Goal: Task Accomplishment & Management: Use online tool/utility

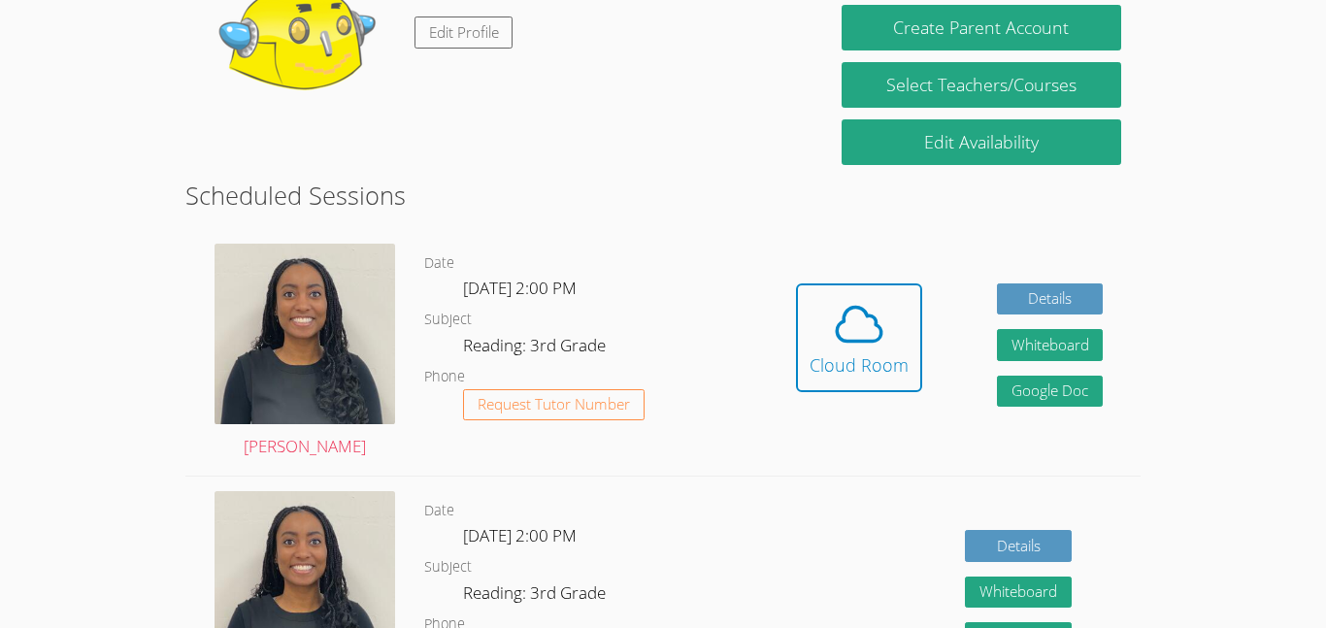
scroll to position [377, 0]
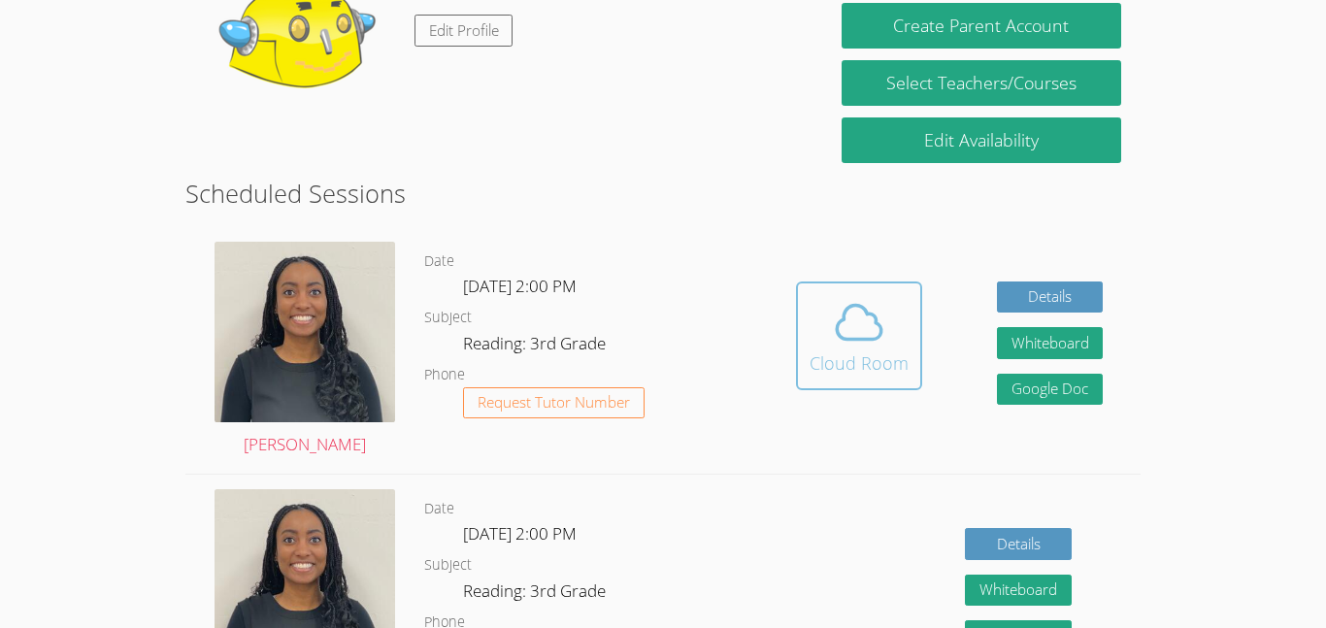
click at [865, 313] on icon at bounding box center [859, 322] width 45 height 34
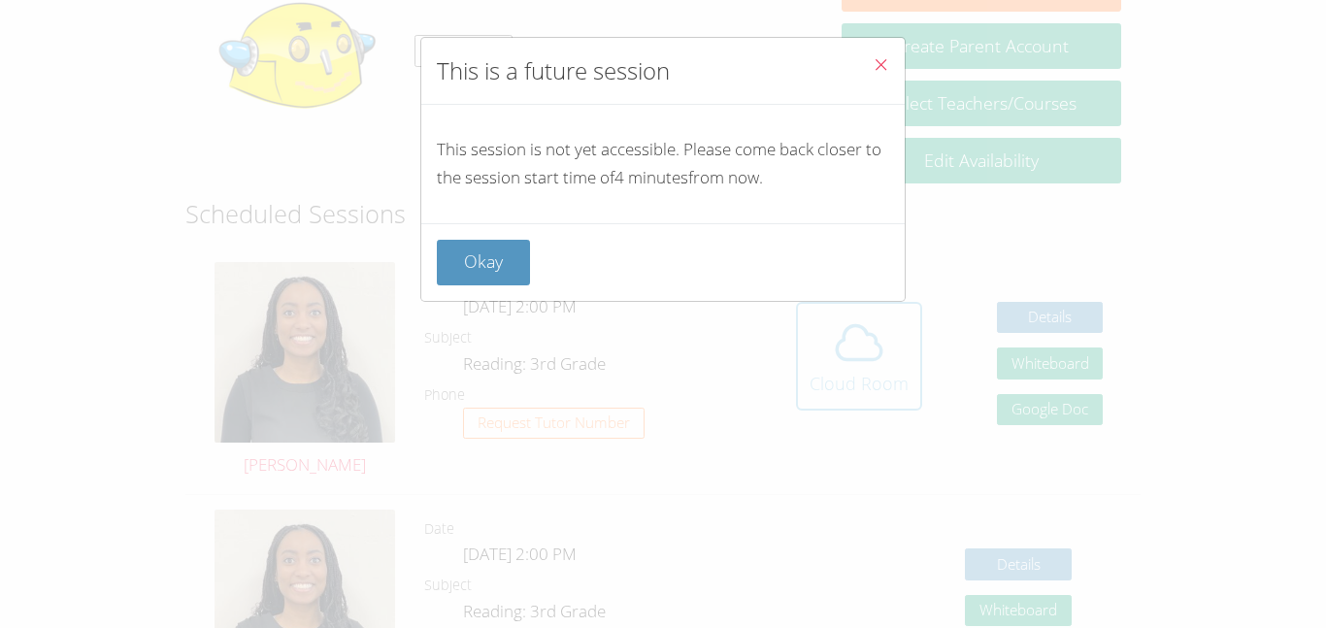
scroll to position [351, 0]
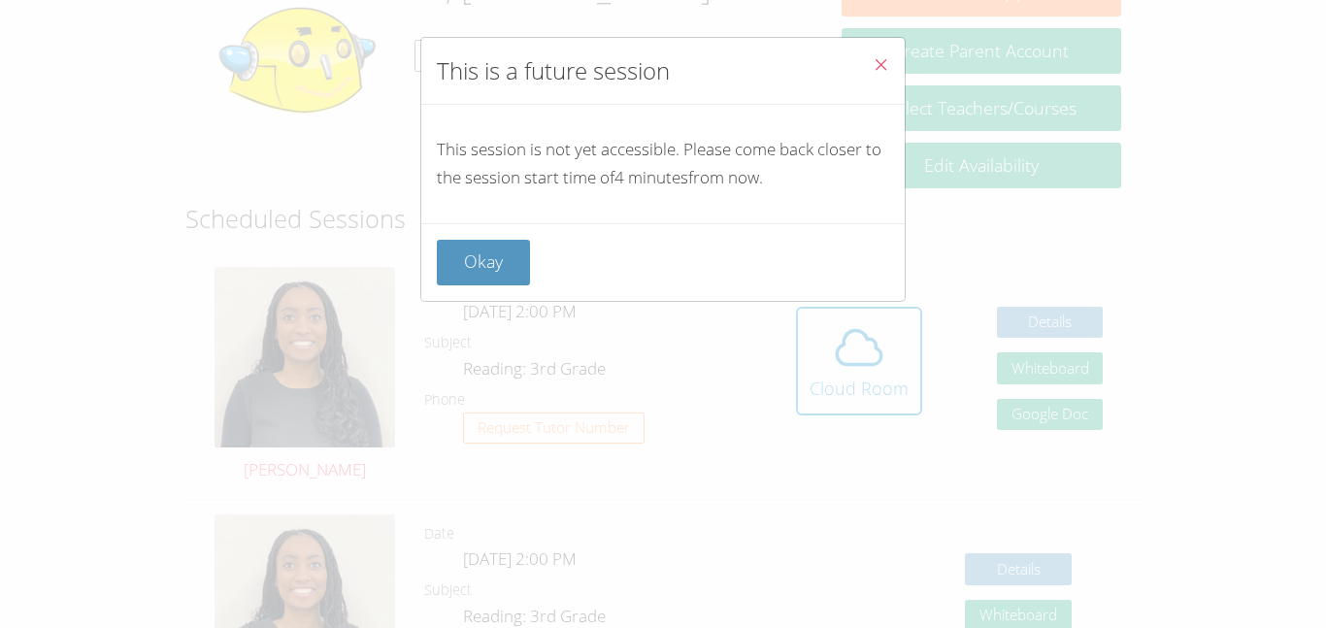
click at [501, 226] on div "Okay" at bounding box center [662, 262] width 483 height 78
click at [500, 240] on button "Okay" at bounding box center [483, 263] width 93 height 46
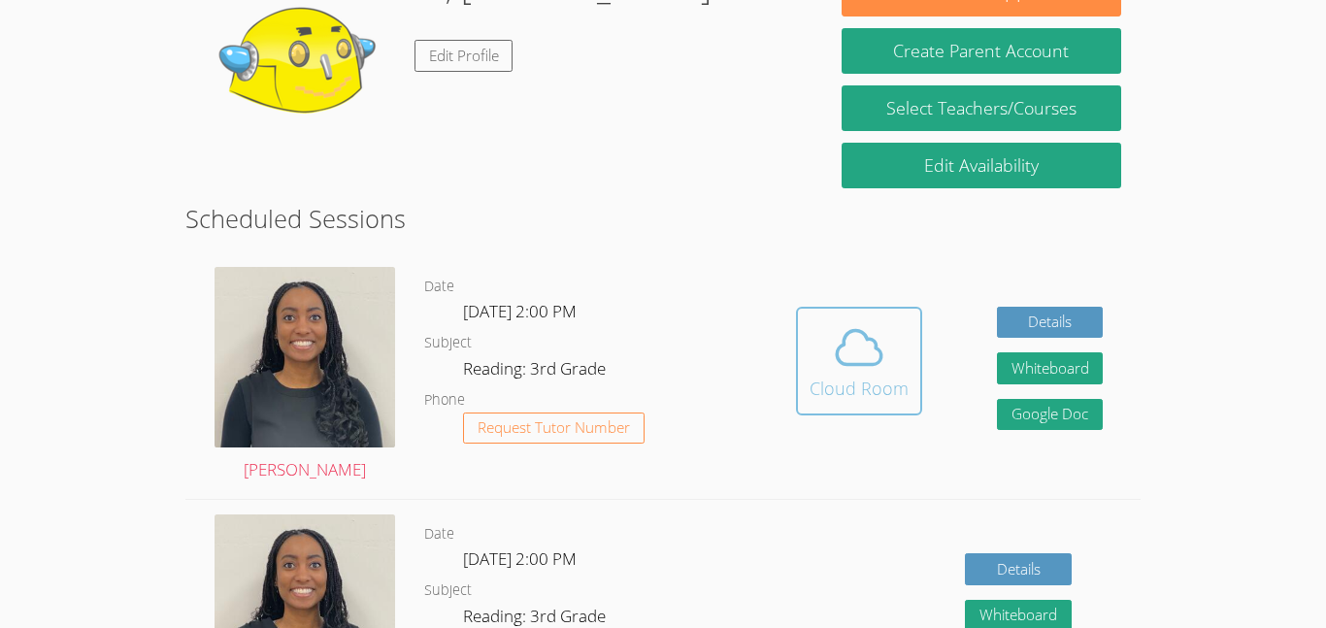
click at [850, 347] on icon at bounding box center [859, 347] width 54 height 54
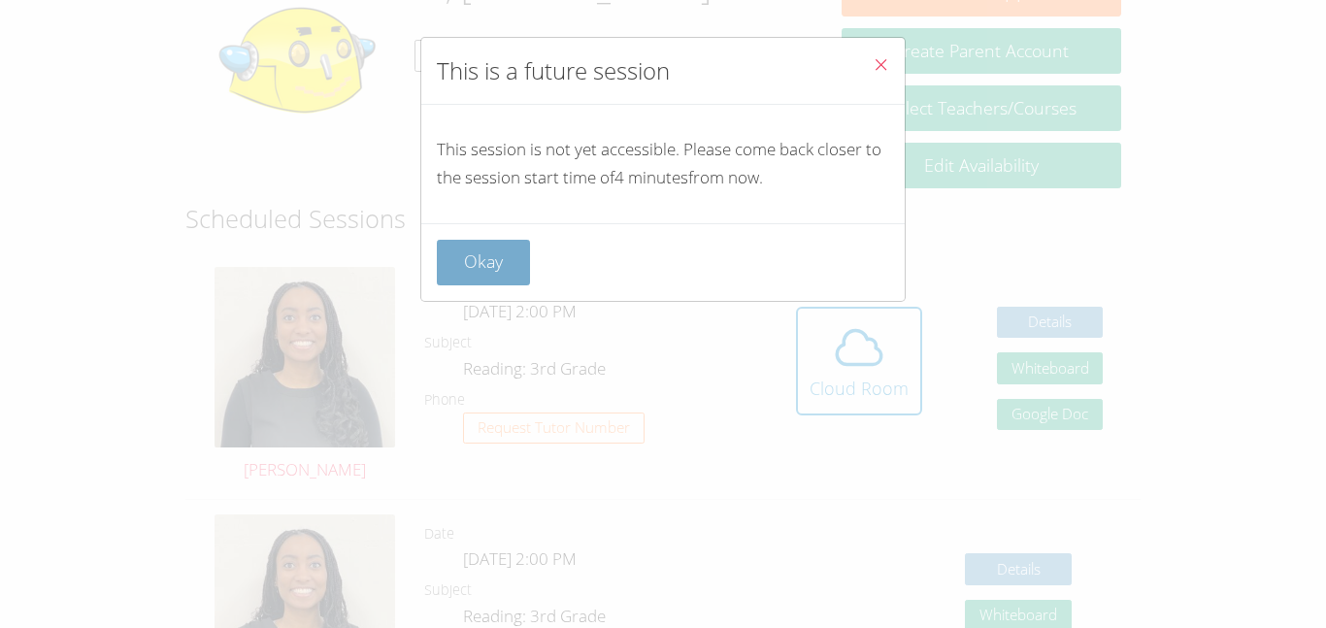
click at [492, 243] on button "Okay" at bounding box center [483, 263] width 93 height 46
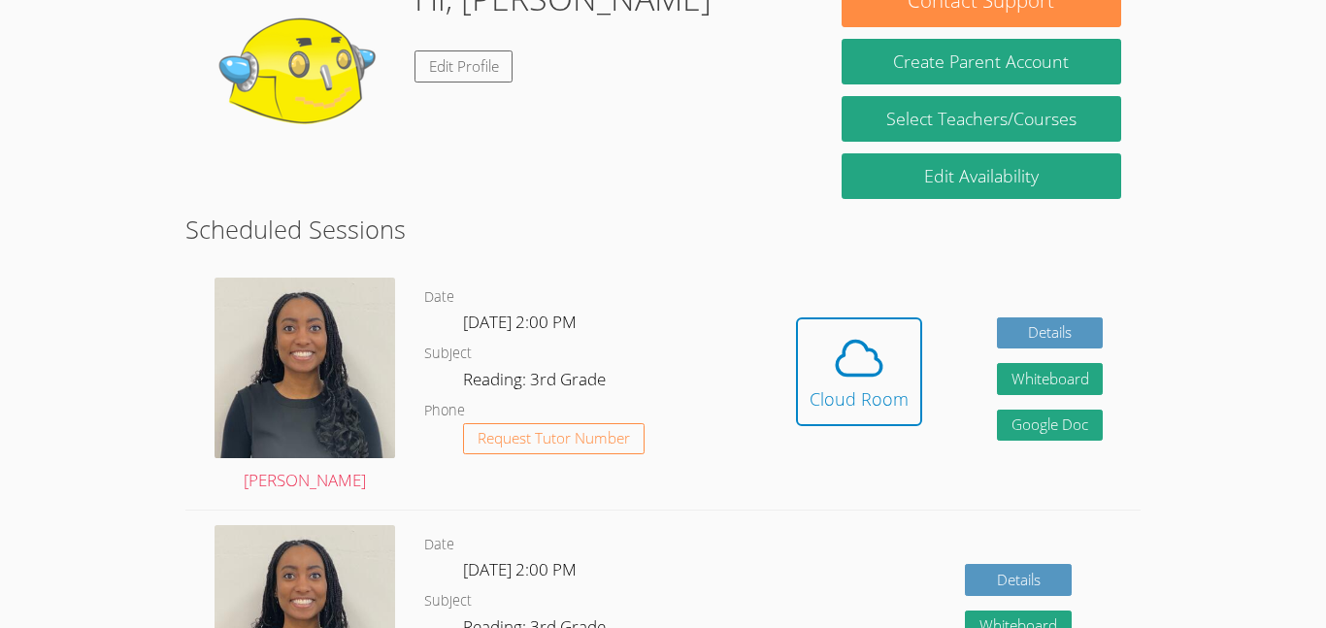
scroll to position [339, 0]
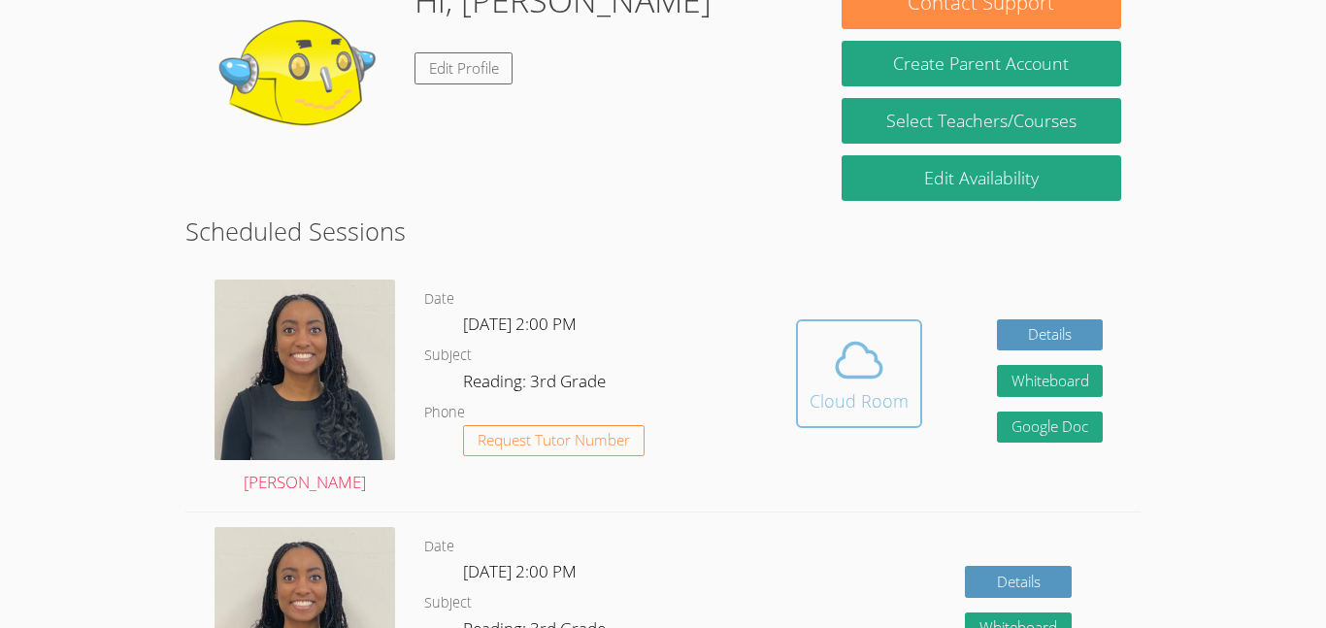
click at [853, 365] on icon at bounding box center [859, 360] width 54 height 54
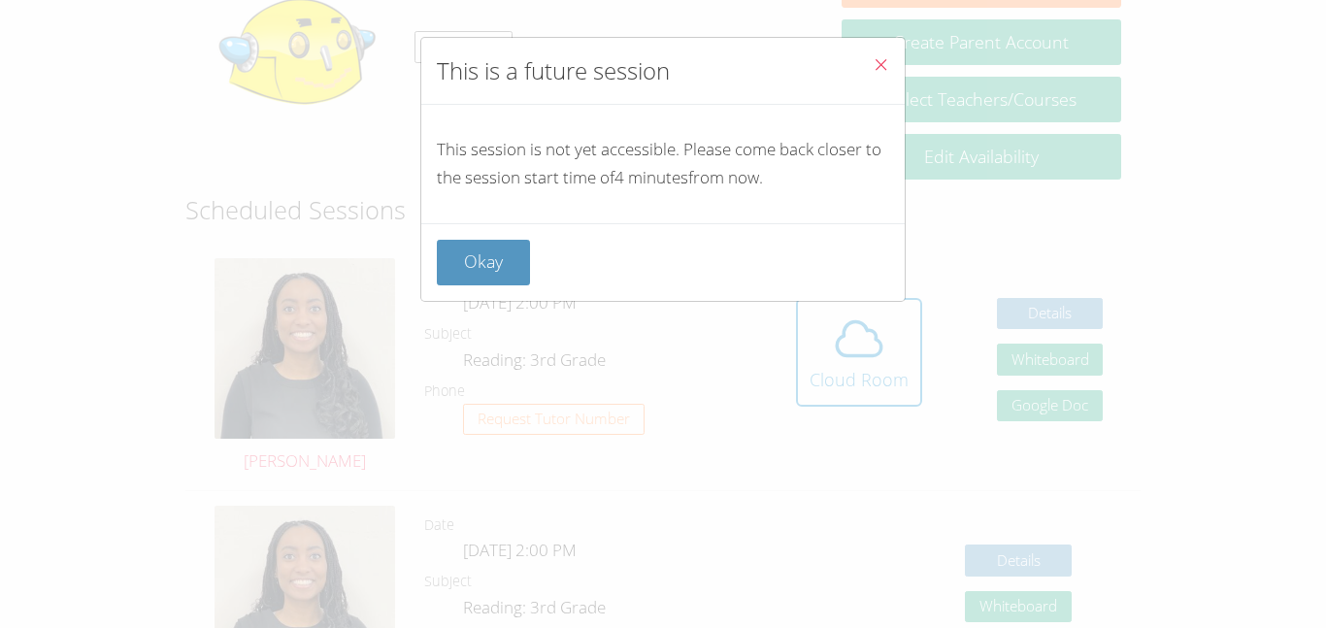
scroll to position [358, 0]
click at [481, 240] on button "Okay" at bounding box center [483, 263] width 93 height 46
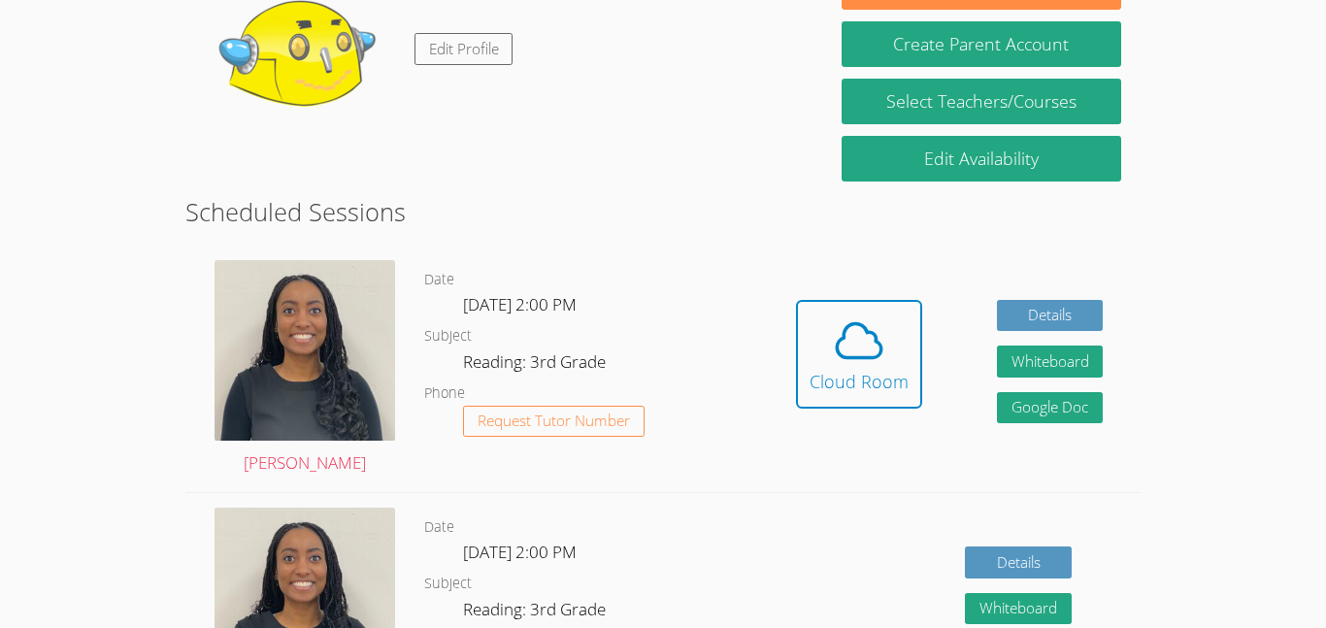
click at [856, 366] on icon at bounding box center [859, 340] width 54 height 54
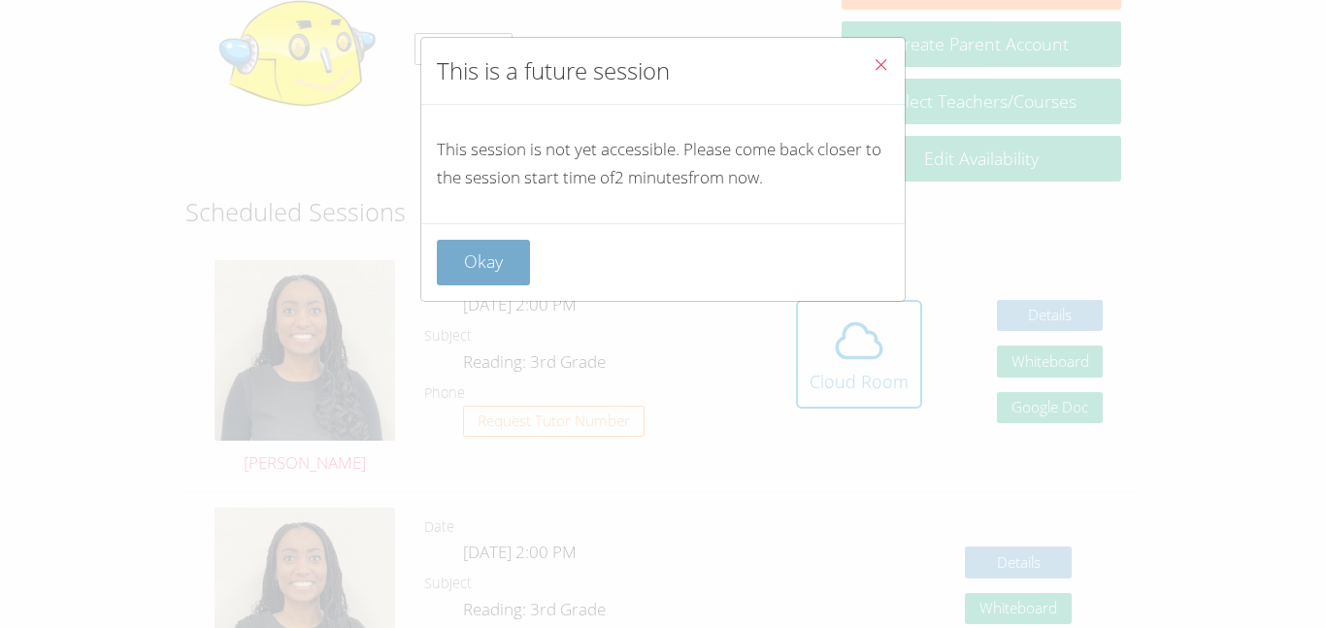
click at [519, 265] on button "Okay" at bounding box center [483, 263] width 93 height 46
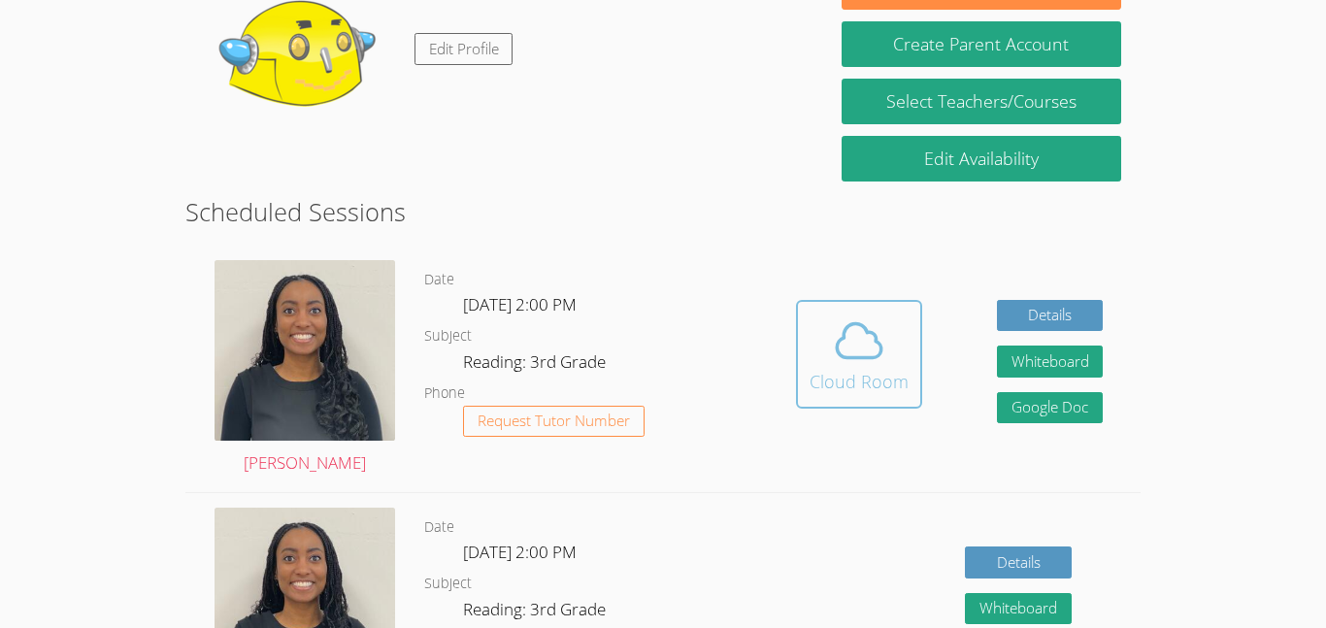
click at [867, 339] on icon at bounding box center [859, 340] width 54 height 54
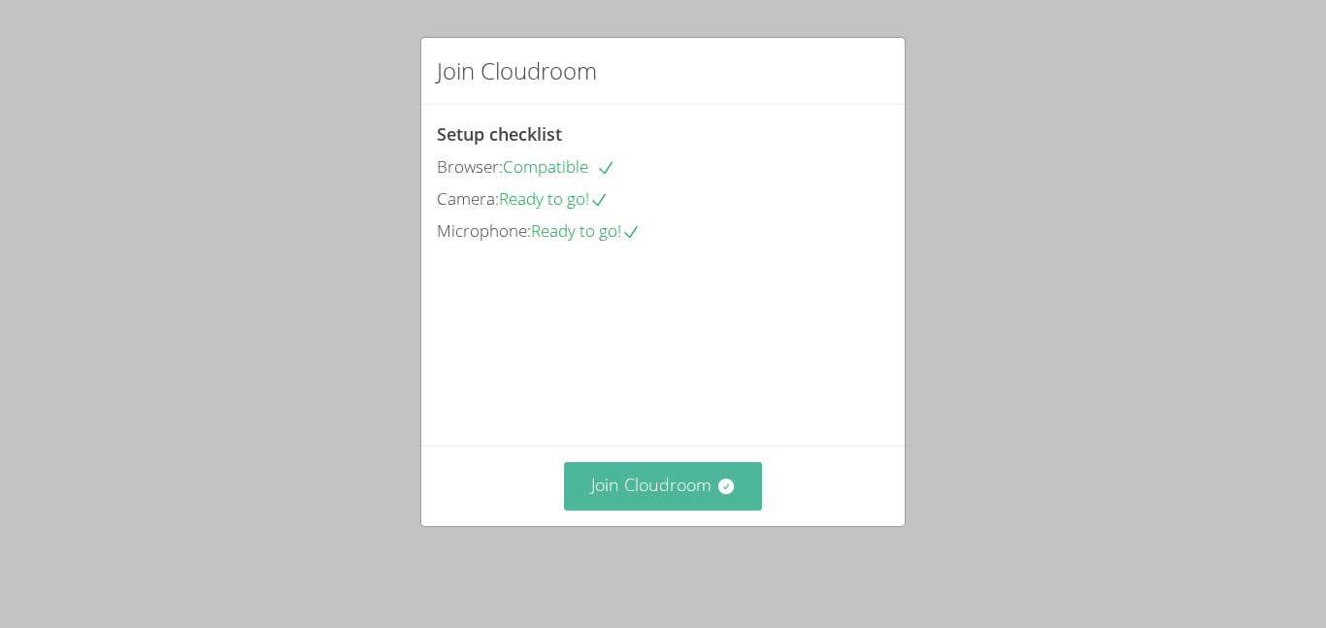
click at [740, 510] on button "Join Cloudroom" at bounding box center [663, 486] width 199 height 48
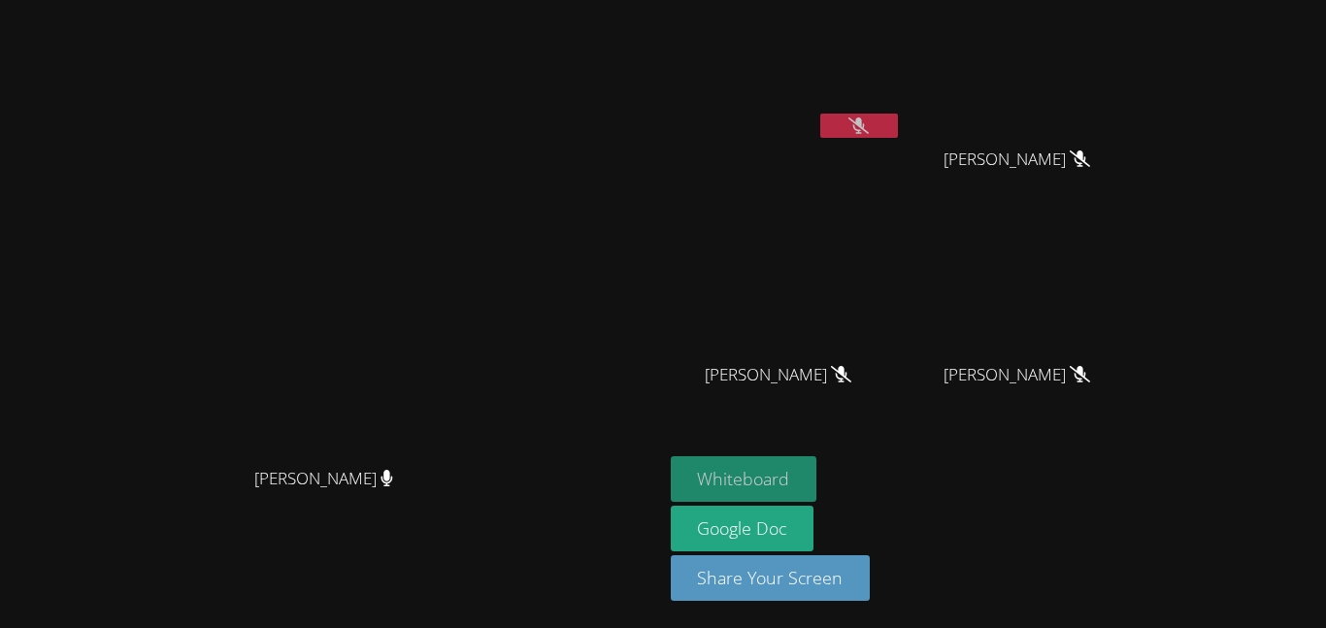
click at [817, 486] on button "Whiteboard" at bounding box center [744, 479] width 147 height 46
click at [869, 129] on icon at bounding box center [858, 125] width 20 height 16
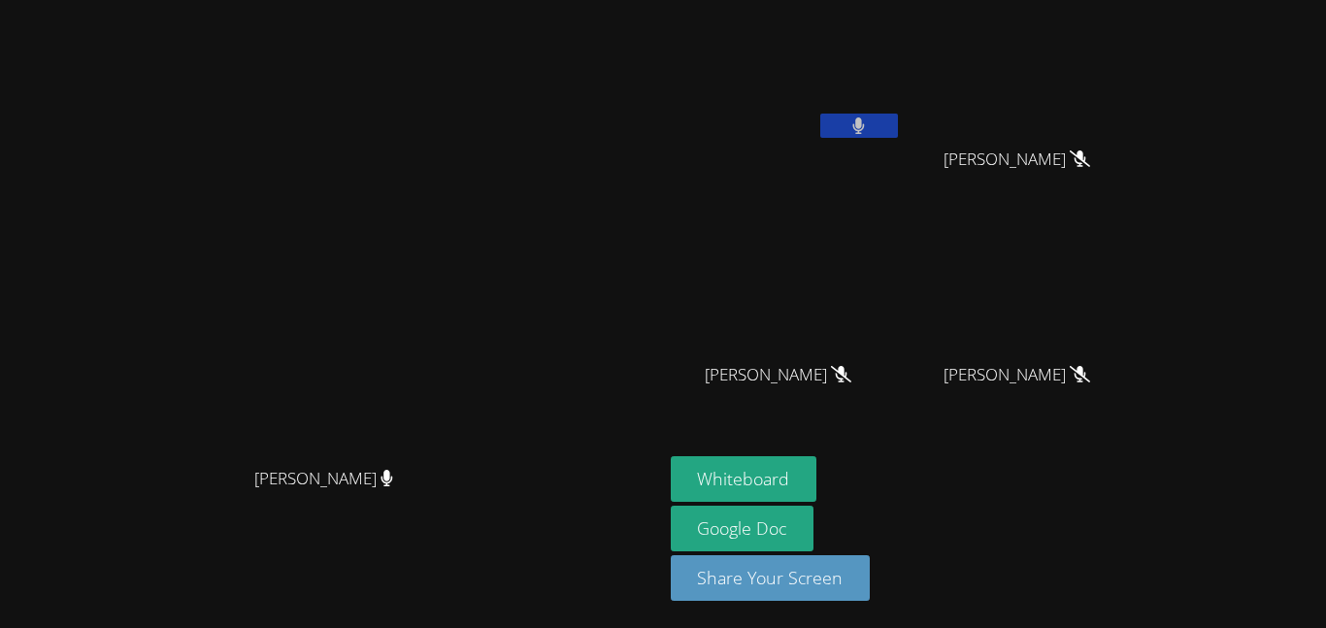
click at [898, 135] on button at bounding box center [859, 126] width 78 height 24
click at [898, 129] on button at bounding box center [859, 126] width 78 height 24
click at [865, 125] on icon at bounding box center [858, 125] width 13 height 16
click at [898, 136] on button at bounding box center [859, 126] width 78 height 24
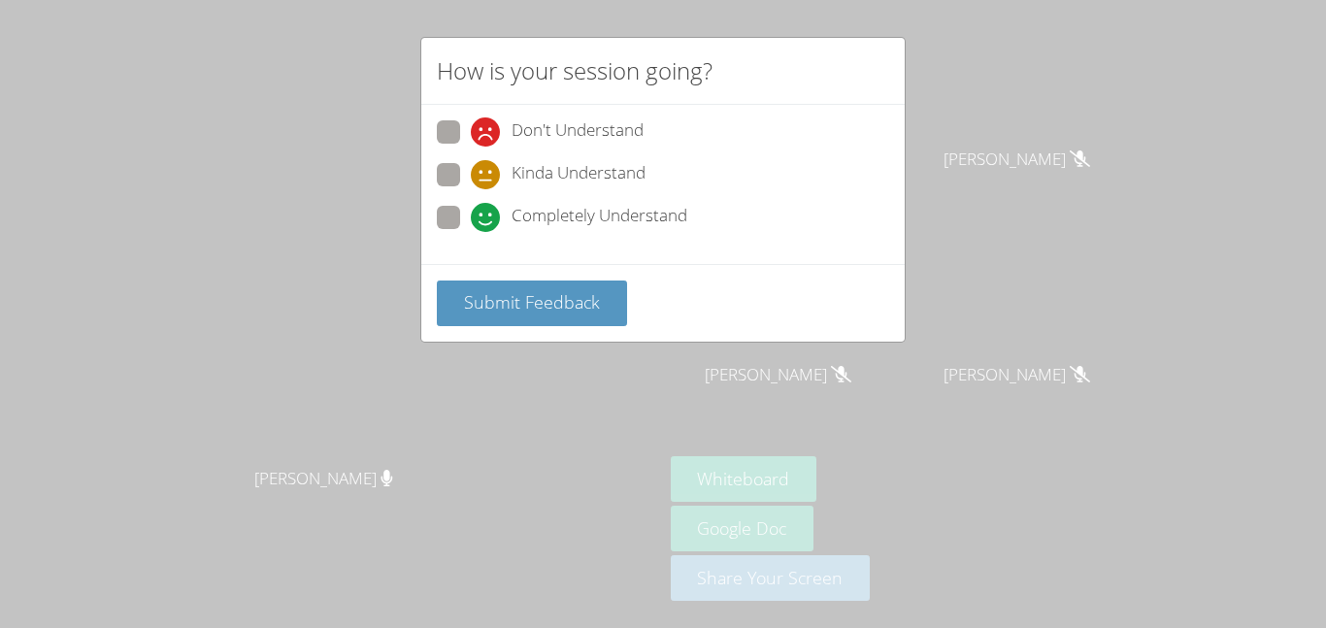
click at [471, 232] on span at bounding box center [471, 232] width 0 height 0
click at [471, 211] on input "Completely Understand" at bounding box center [479, 214] width 16 height 16
radio input "true"
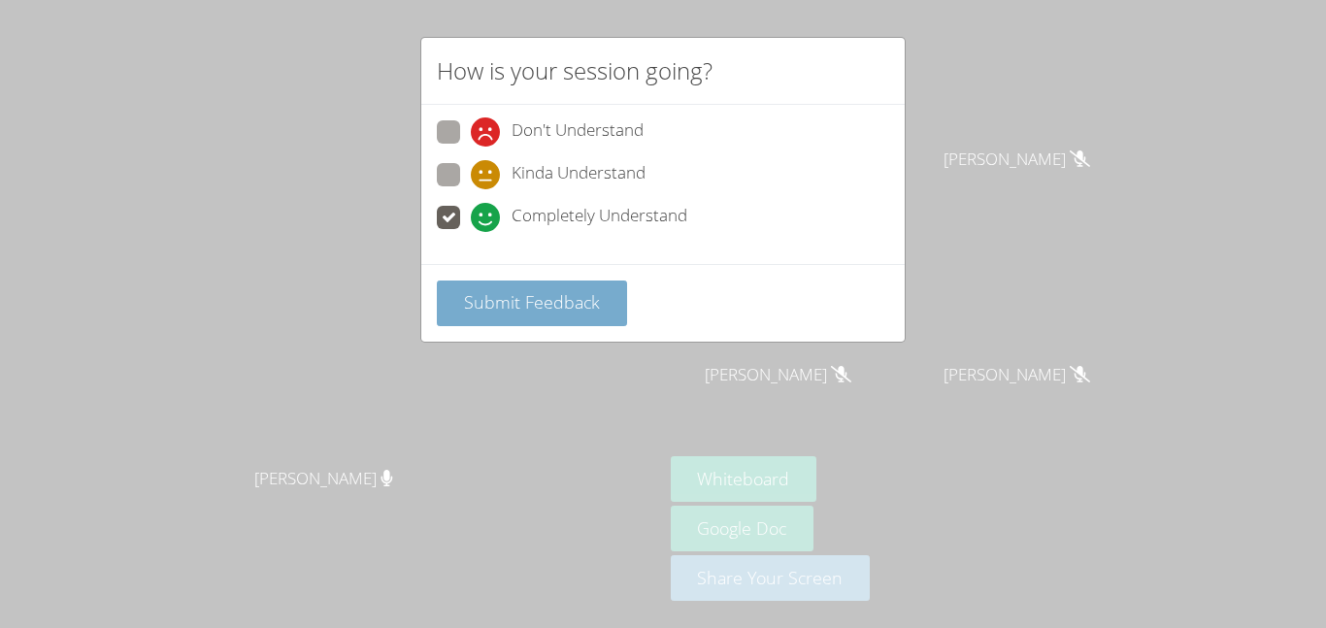
click at [476, 306] on span "Submit Feedback" at bounding box center [532, 301] width 136 height 23
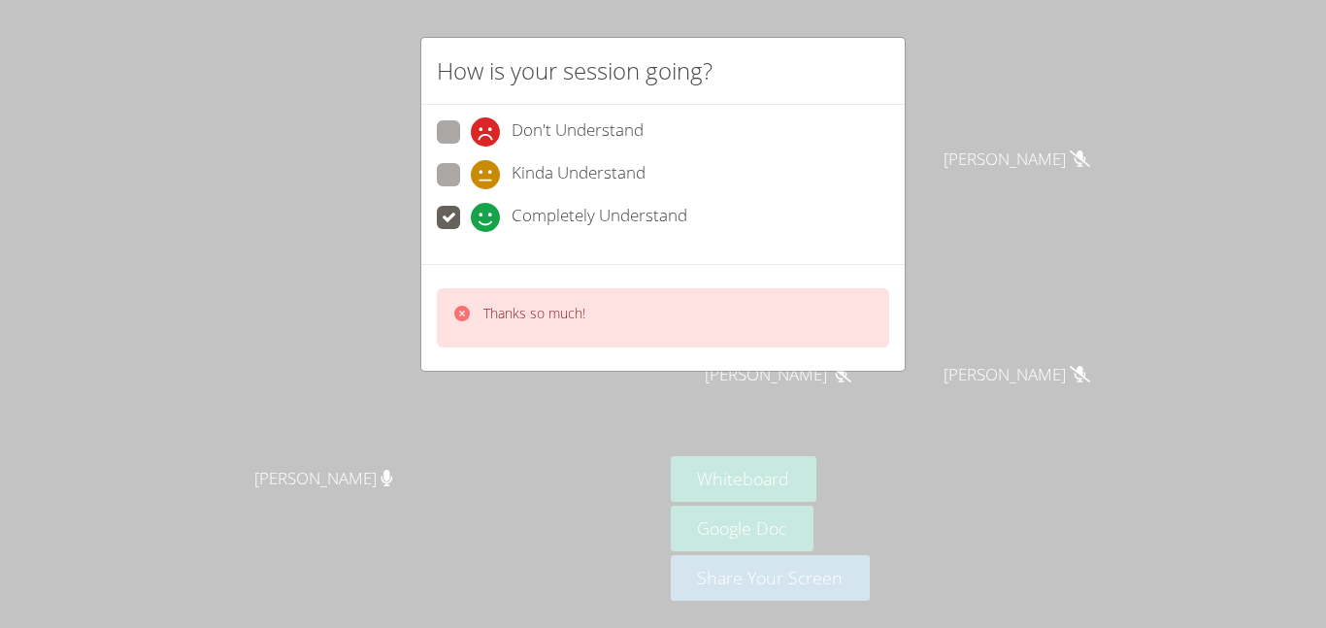
click at [475, 342] on div "Thanks so much!" at bounding box center [663, 317] width 452 height 59
click at [479, 334] on div "Thanks so much!" at bounding box center [663, 317] width 452 height 59
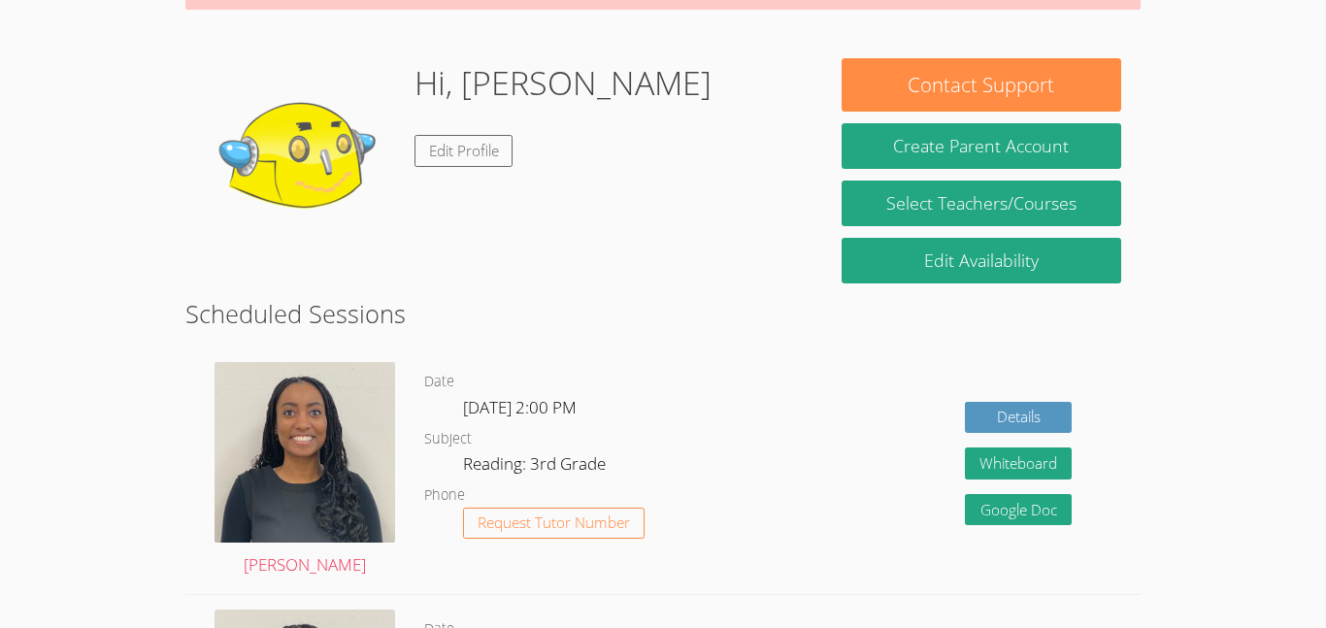
scroll to position [212, 0]
